Goal: Information Seeking & Learning: Learn about a topic

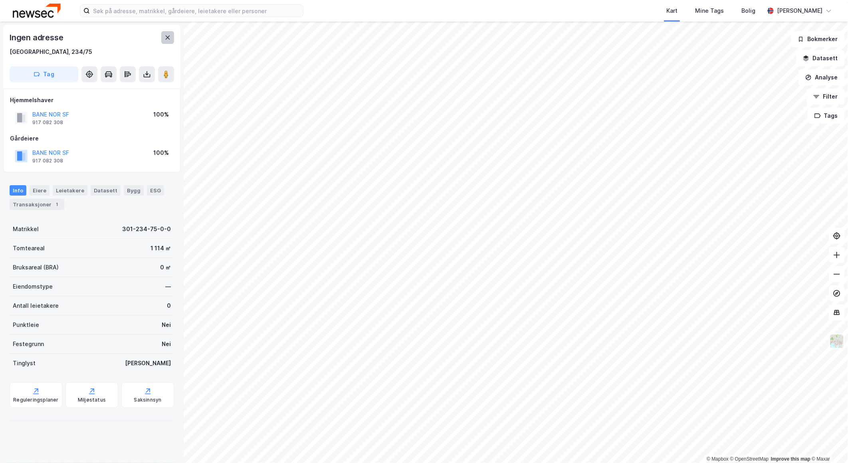
click at [167, 39] on icon at bounding box center [168, 37] width 6 height 6
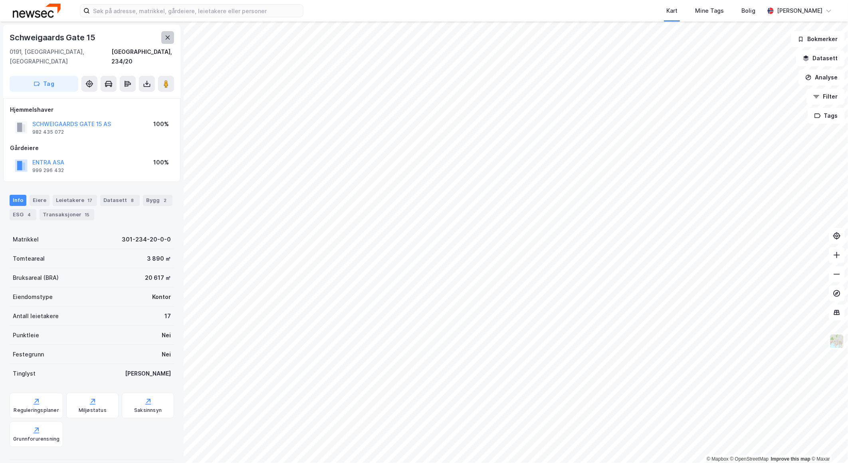
click at [166, 40] on icon at bounding box center [168, 37] width 6 height 6
